Goal: Participate in discussion: Engage in conversation with other users on a specific topic

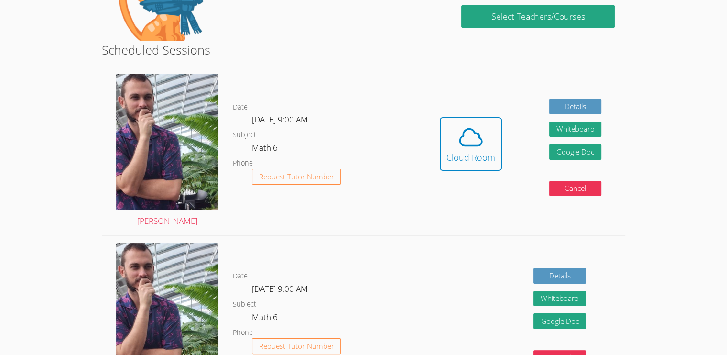
scroll to position [115, 0]
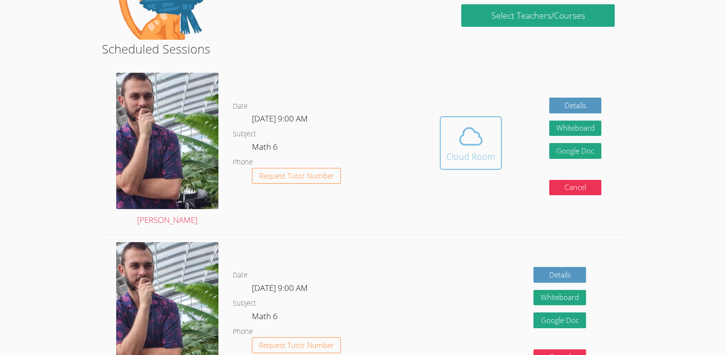
click at [479, 146] on icon at bounding box center [470, 136] width 27 height 27
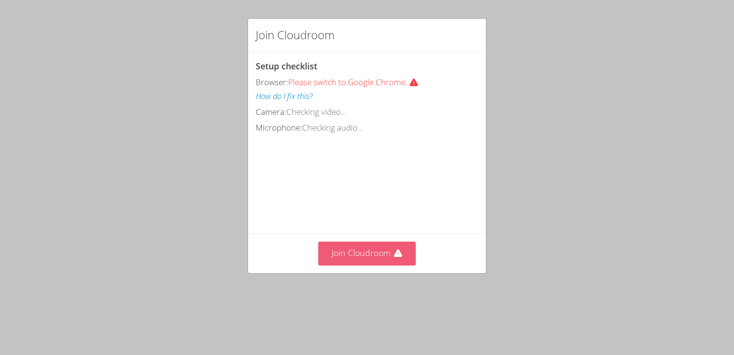
click at [336, 265] on button "Join Cloudroom" at bounding box center [367, 252] width 98 height 23
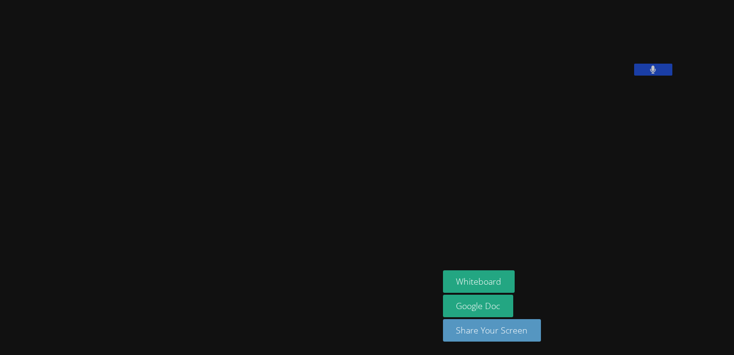
click at [291, 70] on video at bounding box center [219, 158] width 143 height 243
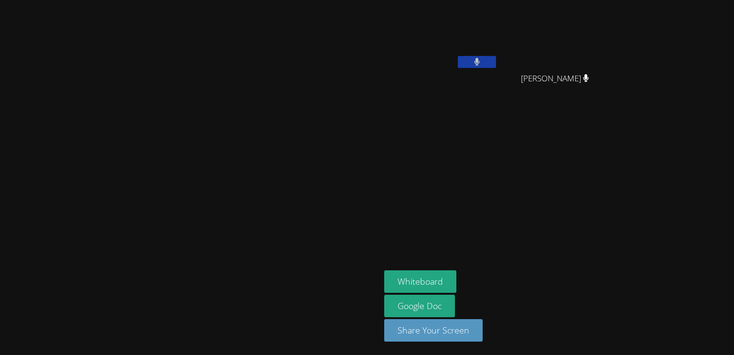
click at [262, 175] on video at bounding box center [190, 159] width 143 height 210
click at [457, 278] on button "Whiteboard" at bounding box center [420, 281] width 72 height 22
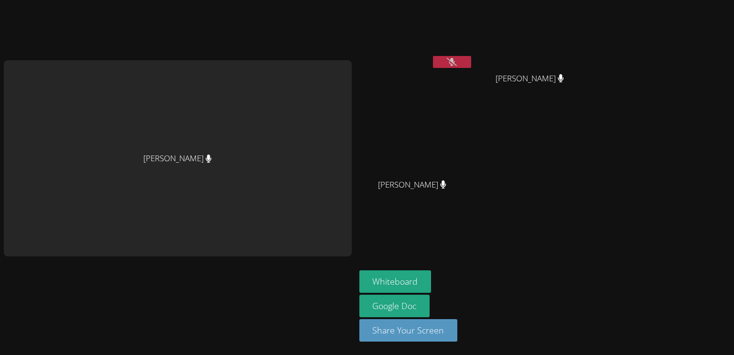
click at [455, 61] on icon at bounding box center [452, 62] width 10 height 8
click at [458, 56] on button at bounding box center [452, 62] width 38 height 12
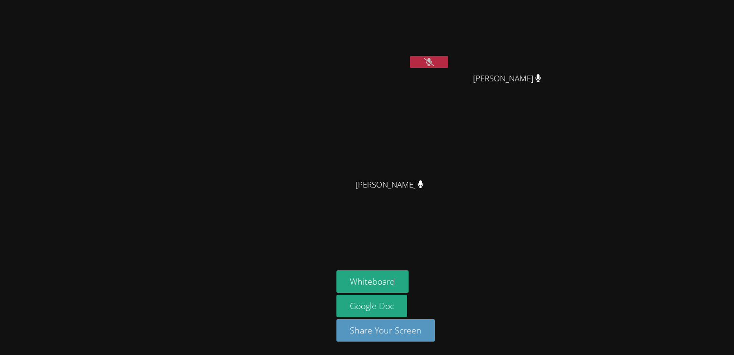
click at [430, 64] on div "Aniyah Gattis" at bounding box center [394, 38] width 114 height 68
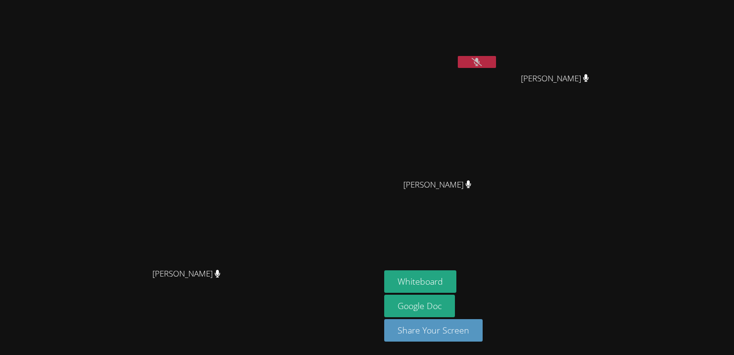
click at [489, 65] on button at bounding box center [477, 62] width 38 height 12
click at [488, 62] on button at bounding box center [477, 62] width 38 height 12
click at [457, 279] on button "Whiteboard" at bounding box center [420, 281] width 72 height 22
click at [482, 62] on icon at bounding box center [477, 62] width 10 height 8
click at [480, 59] on icon at bounding box center [477, 62] width 6 height 8
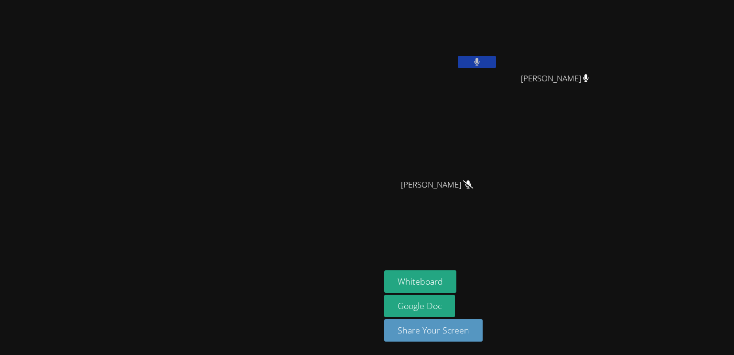
click at [498, 54] on video at bounding box center [441, 36] width 114 height 64
click at [496, 62] on button at bounding box center [477, 62] width 38 height 12
click at [482, 60] on icon at bounding box center [477, 62] width 10 height 8
click at [480, 60] on icon at bounding box center [477, 62] width 6 height 8
click at [496, 59] on button at bounding box center [477, 62] width 38 height 12
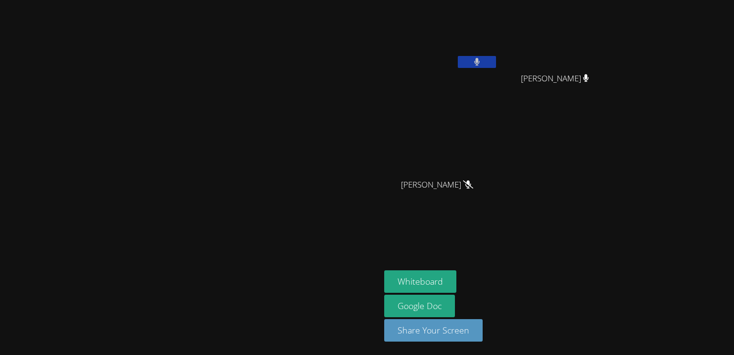
click at [496, 58] on button at bounding box center [477, 62] width 38 height 12
click at [496, 59] on button at bounding box center [477, 62] width 38 height 12
click at [496, 58] on button at bounding box center [477, 62] width 38 height 12
click at [496, 56] on button at bounding box center [477, 62] width 38 height 12
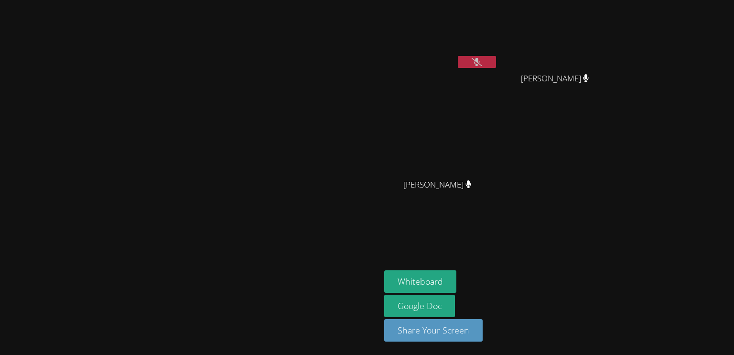
click at [496, 57] on button at bounding box center [477, 62] width 38 height 12
click at [496, 62] on button at bounding box center [477, 62] width 38 height 12
click at [482, 61] on icon at bounding box center [477, 62] width 10 height 8
click at [480, 59] on icon at bounding box center [477, 62] width 6 height 8
click at [482, 59] on icon at bounding box center [477, 62] width 10 height 8
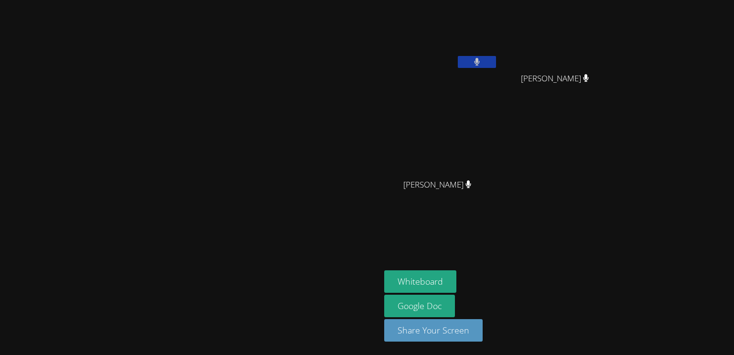
click at [480, 59] on icon at bounding box center [477, 62] width 6 height 8
click at [496, 61] on button at bounding box center [477, 62] width 38 height 12
click at [482, 58] on icon at bounding box center [477, 62] width 10 height 8
click at [480, 62] on icon at bounding box center [477, 62] width 6 height 8
click at [496, 61] on button at bounding box center [477, 62] width 38 height 12
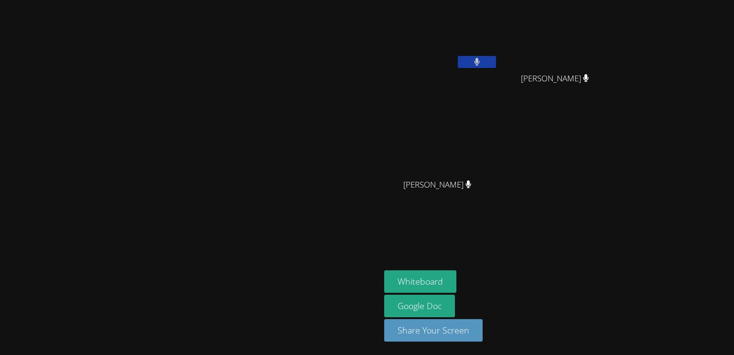
click at [496, 62] on button at bounding box center [477, 62] width 38 height 12
click at [496, 59] on button at bounding box center [477, 62] width 38 height 12
click at [496, 65] on button at bounding box center [477, 62] width 38 height 12
click at [482, 62] on icon at bounding box center [477, 62] width 10 height 8
click at [480, 62] on icon at bounding box center [477, 62] width 6 height 8
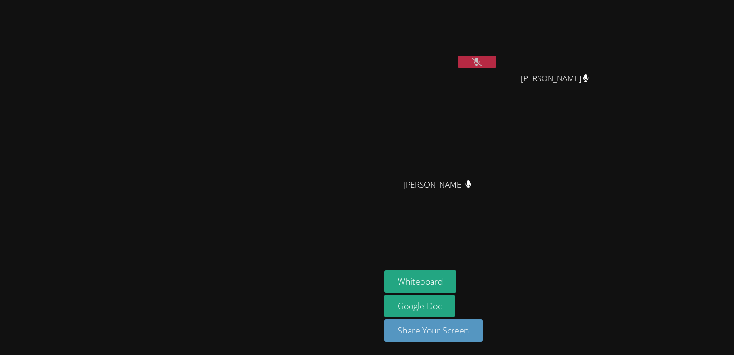
click at [514, 218] on aside "Aniyah Gattis Zion Hicks Zion Hicks Jolena Houser Jolena Houser Whiteboard Goog…" at bounding box center [500, 177] width 239 height 355
click at [496, 64] on button at bounding box center [477, 62] width 38 height 12
click at [496, 60] on button at bounding box center [477, 62] width 38 height 12
click at [496, 64] on button at bounding box center [477, 62] width 38 height 12
click at [262, 88] on video at bounding box center [190, 159] width 143 height 210
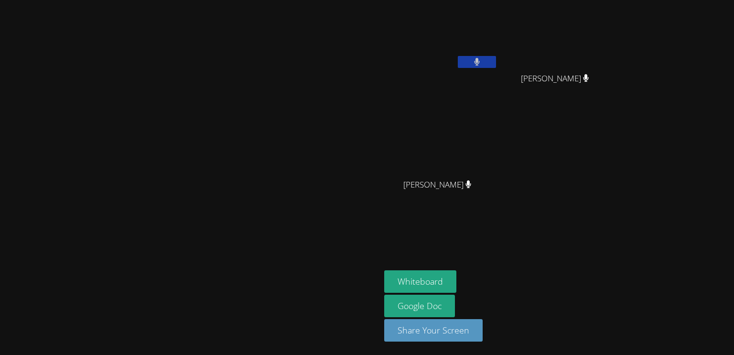
click at [496, 65] on button at bounding box center [477, 62] width 38 height 12
click at [496, 58] on button at bounding box center [477, 62] width 38 height 12
click at [496, 59] on button at bounding box center [477, 62] width 38 height 12
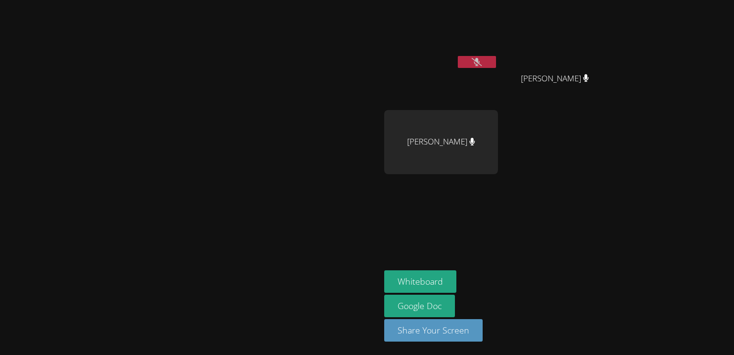
click at [496, 59] on button at bounding box center [477, 62] width 38 height 12
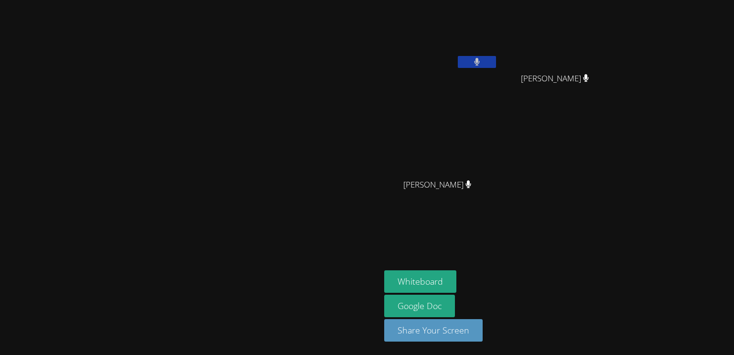
click at [496, 60] on button at bounding box center [477, 62] width 38 height 12
click at [496, 56] on button at bounding box center [477, 62] width 38 height 12
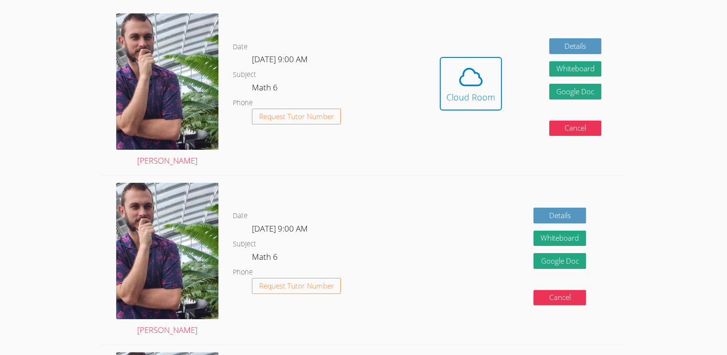
scroll to position [172, 0]
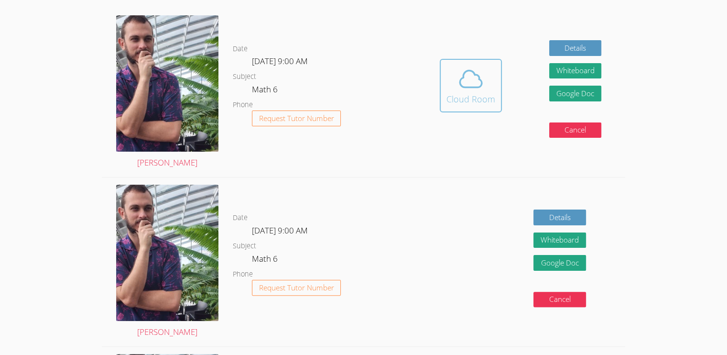
click at [462, 90] on icon at bounding box center [470, 78] width 27 height 27
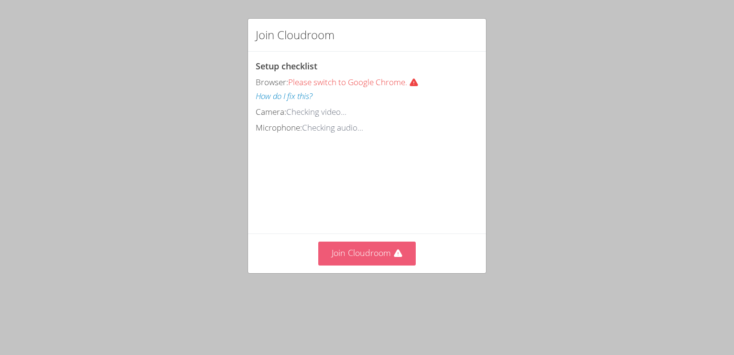
click at [400, 265] on button "Join Cloudroom" at bounding box center [367, 252] width 98 height 23
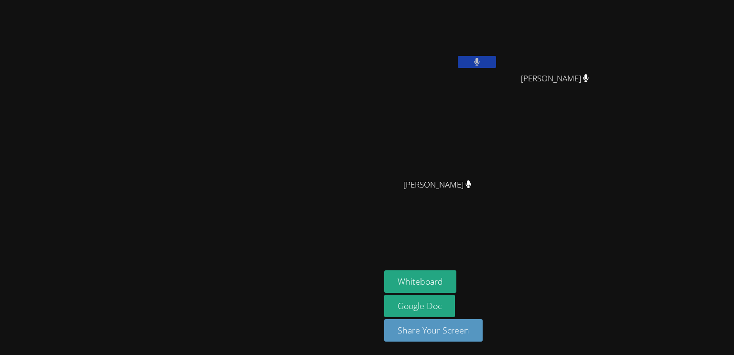
click at [262, 60] on video at bounding box center [190, 159] width 143 height 210
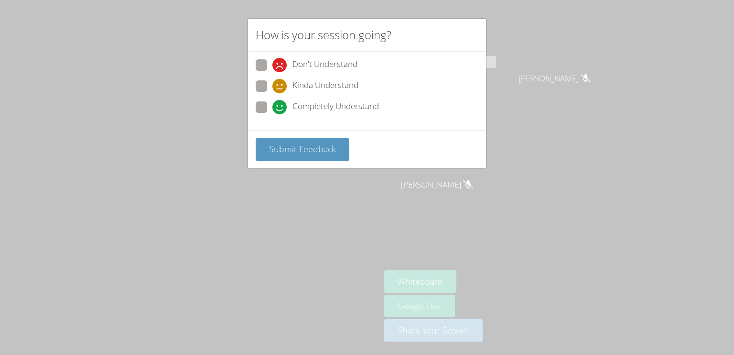
click at [343, 104] on span "Completely Understand" at bounding box center [336, 107] width 87 height 14
click at [281, 104] on input "Completely Understand" at bounding box center [276, 105] width 8 height 8
radio input "true"
click at [324, 150] on span "Submit Feedback" at bounding box center [302, 148] width 67 height 11
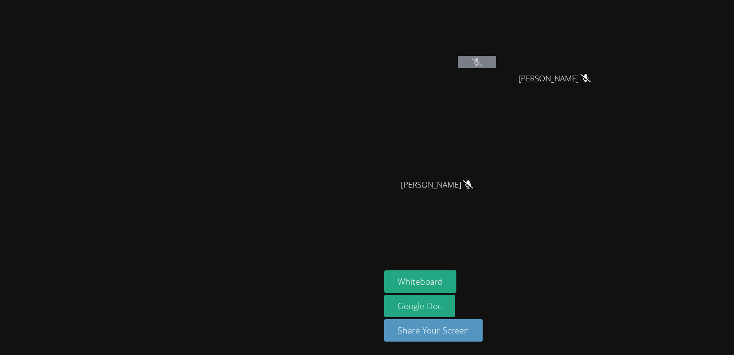
click at [498, 50] on video at bounding box center [441, 36] width 114 height 64
click at [482, 63] on icon at bounding box center [477, 62] width 10 height 8
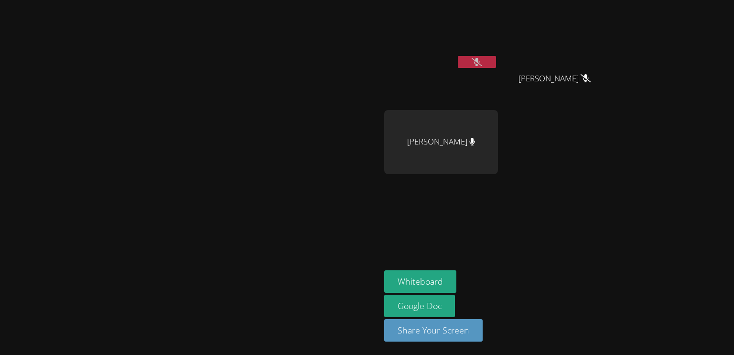
click at [498, 52] on video at bounding box center [441, 36] width 114 height 64
click at [482, 63] on icon at bounding box center [477, 62] width 10 height 8
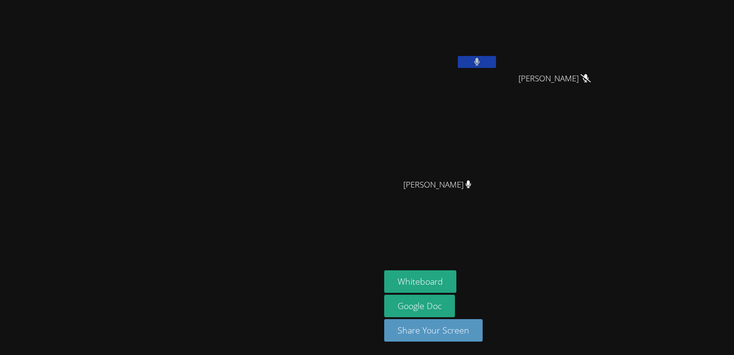
click at [496, 66] on button at bounding box center [477, 62] width 38 height 12
click at [498, 54] on video at bounding box center [441, 36] width 114 height 64
click at [482, 58] on icon at bounding box center [477, 62] width 10 height 8
click at [496, 59] on button at bounding box center [477, 62] width 38 height 12
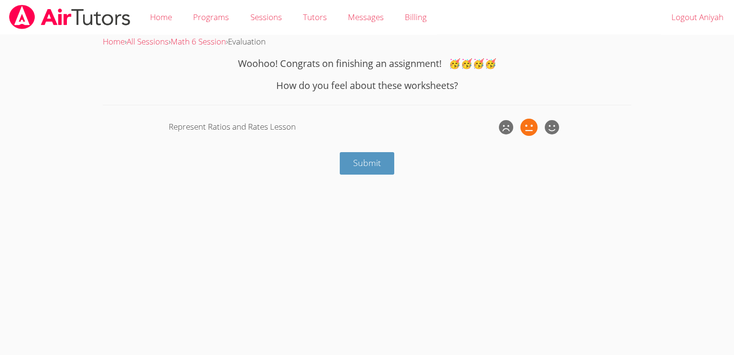
click at [532, 120] on icon at bounding box center [529, 127] width 17 height 17
click at [0, 0] on input "radio" at bounding box center [0, 0] width 0 height 0
click at [395, 130] on div "Represent Ratios and Rates Lesson" at bounding box center [332, 127] width 327 height 14
click at [386, 160] on button "Submit" at bounding box center [367, 163] width 54 height 22
